Goal: Find specific page/section

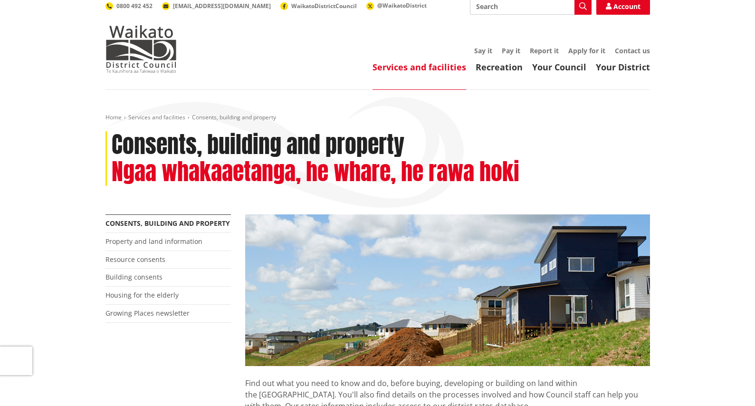
scroll to position [6, 0]
click at [177, 237] on link "Property and land information" at bounding box center [153, 240] width 97 height 9
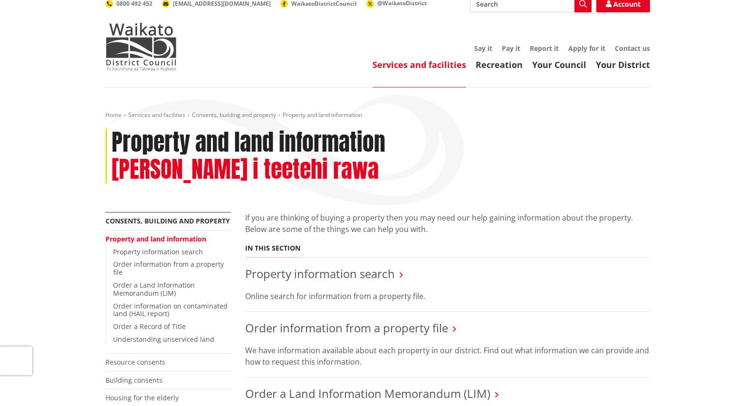
scroll to position [70, 0]
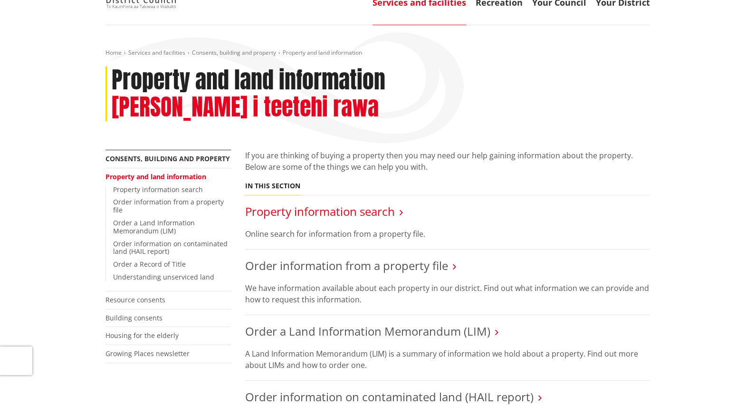
click at [368, 203] on link "Property information search" at bounding box center [320, 211] width 150 height 16
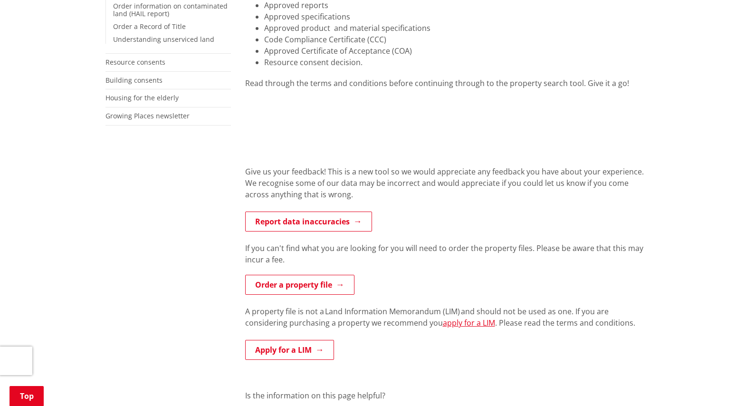
scroll to position [295, 0]
